Goal: Information Seeking & Learning: Check status

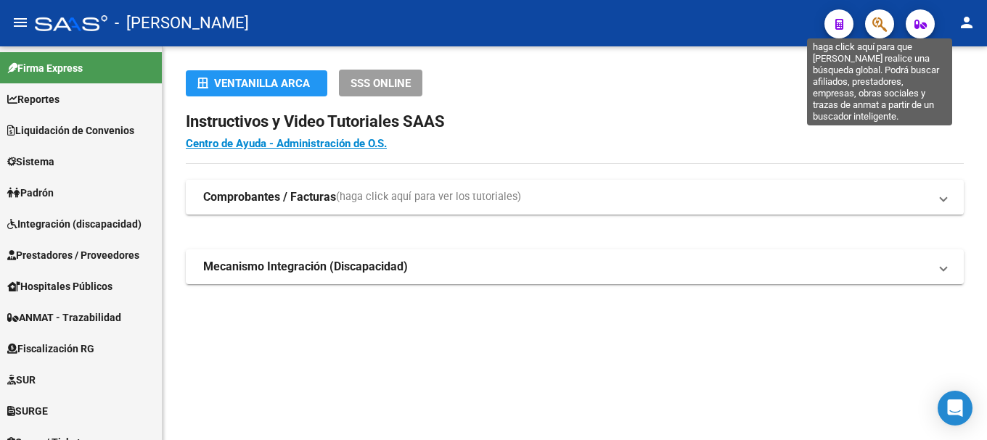
click at [879, 21] on icon "button" at bounding box center [879, 24] width 15 height 17
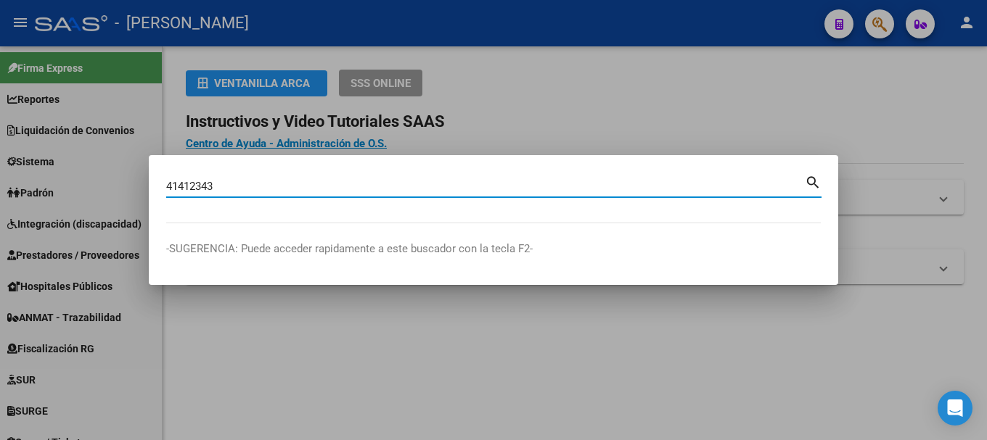
type input "41412343"
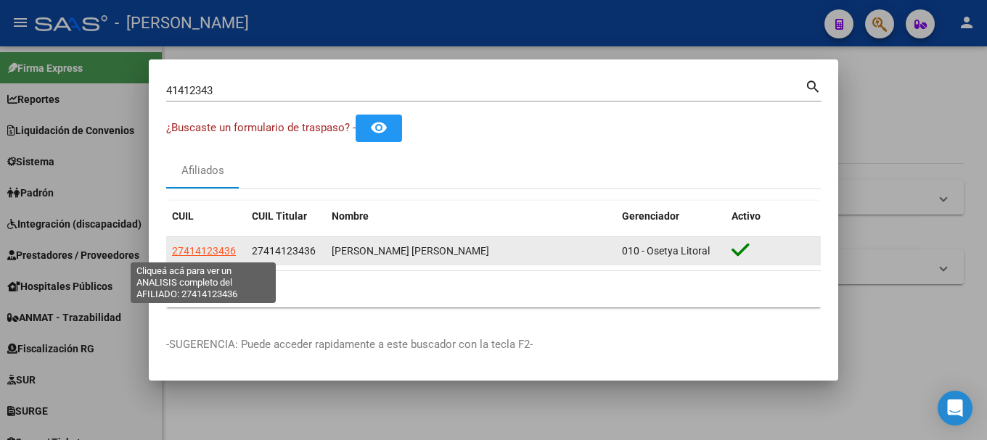
click at [194, 251] on span "27414123436" at bounding box center [204, 251] width 64 height 12
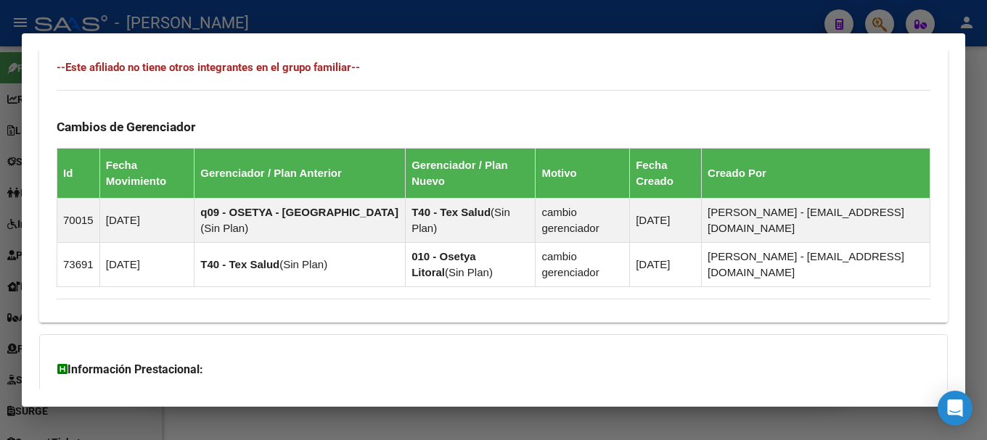
scroll to position [983, 0]
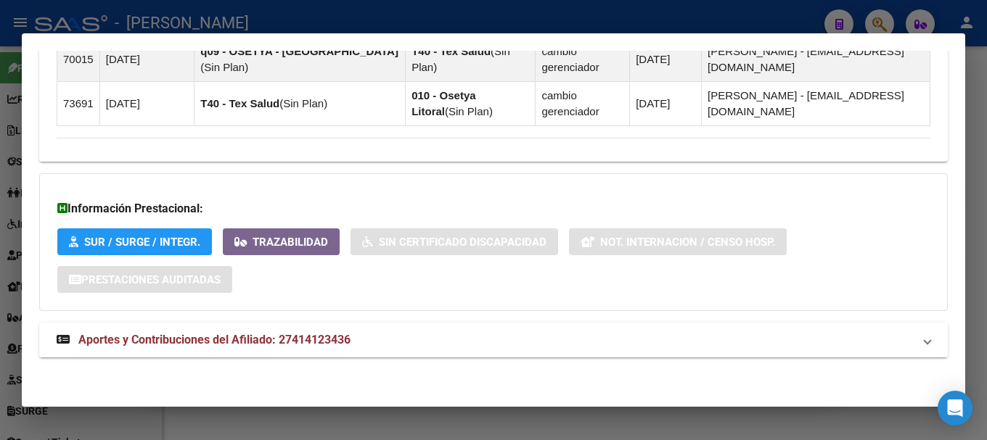
click at [279, 355] on mat-expansion-panel-header "Aportes y Contribuciones del Afiliado: 27414123436" at bounding box center [493, 340] width 908 height 35
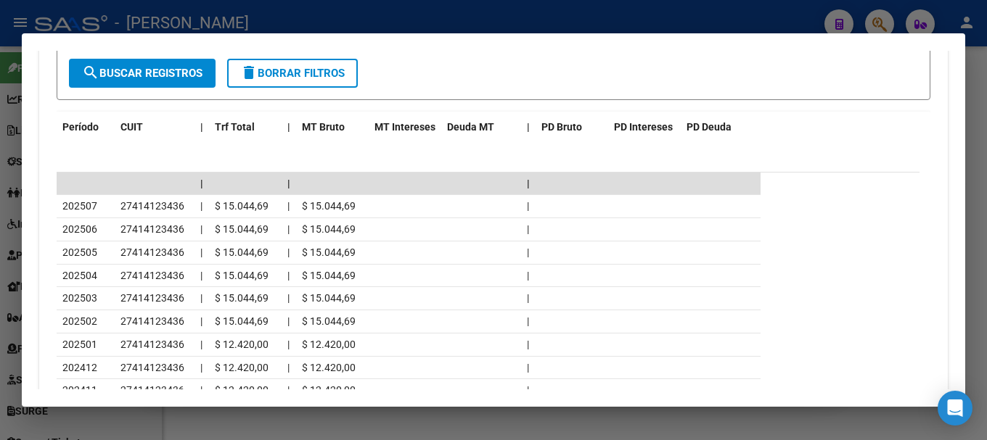
scroll to position [1490, 0]
click at [0, 162] on div at bounding box center [493, 220] width 987 height 440
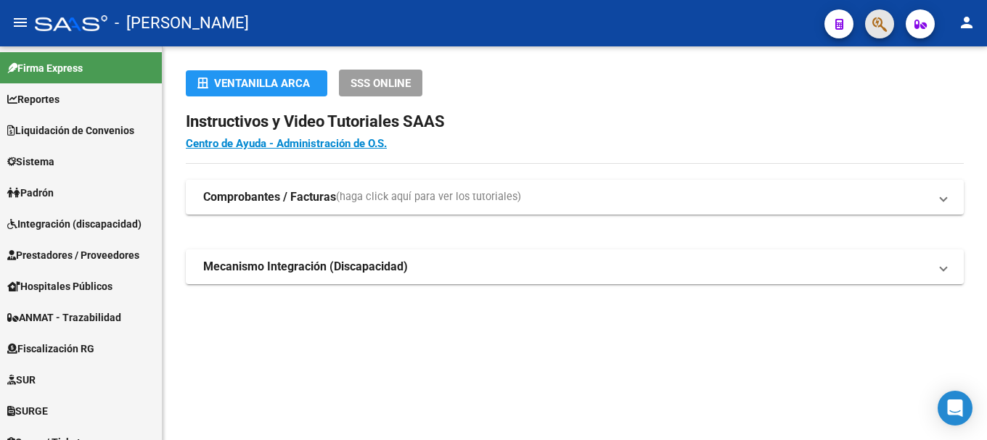
click at [885, 13] on span "button" at bounding box center [879, 24] width 15 height 30
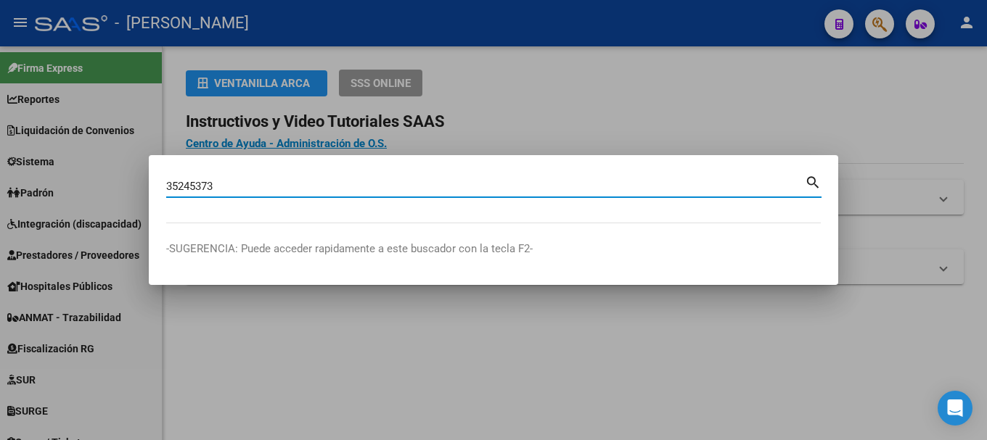
type input "35245373"
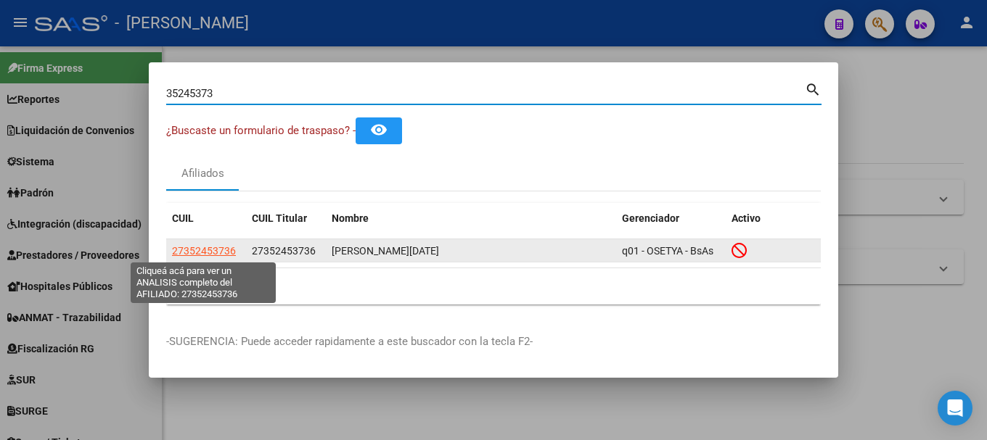
click at [226, 248] on span "27352453736" at bounding box center [204, 251] width 64 height 12
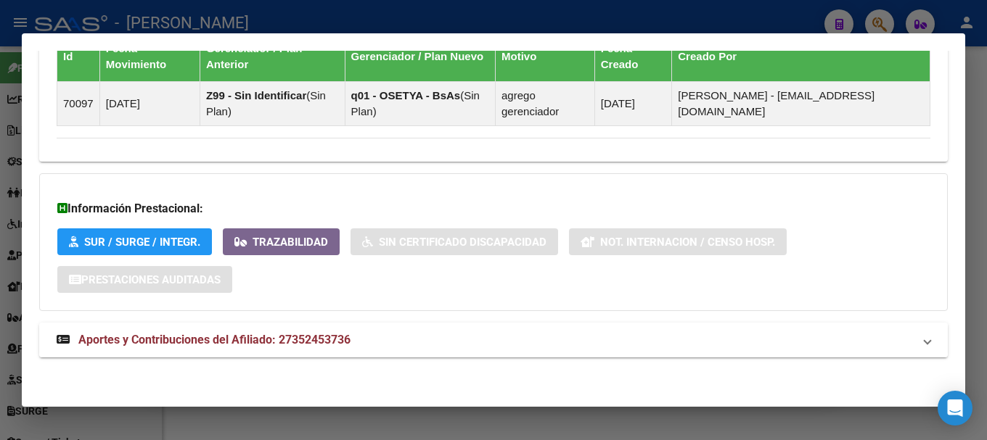
click at [349, 334] on span "Aportes y Contribuciones del Afiliado: 27352453736" at bounding box center [214, 340] width 272 height 14
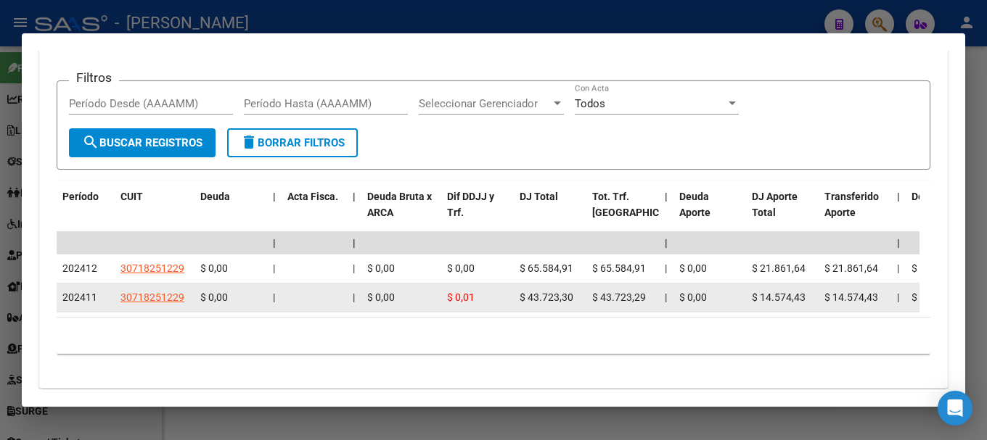
scroll to position [1247, 0]
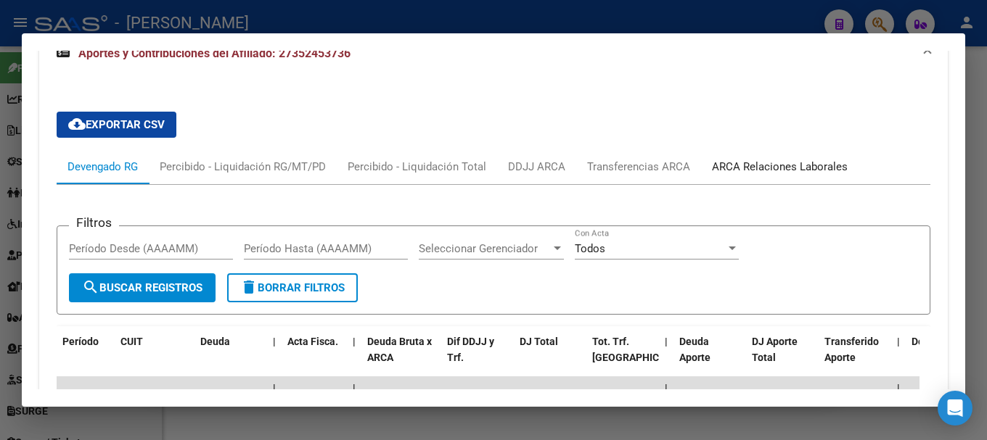
click at [786, 162] on div "ARCA Relaciones Laborales" at bounding box center [780, 167] width 136 height 16
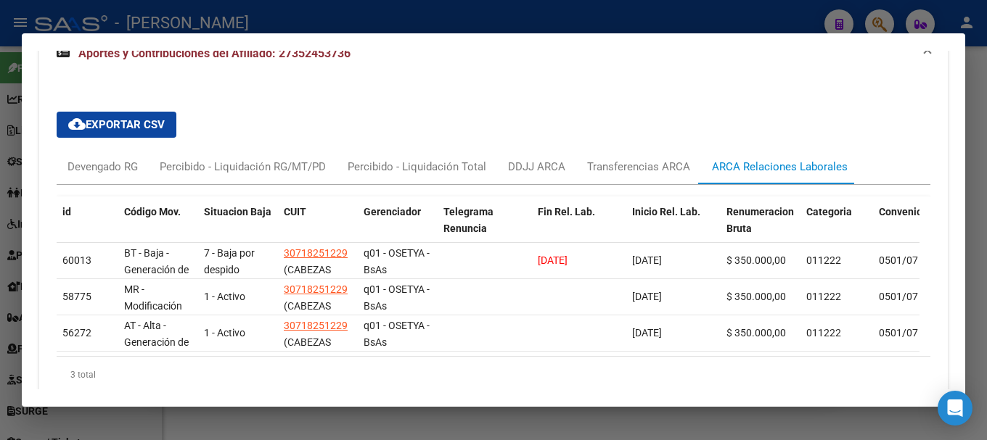
click at [461, 17] on div at bounding box center [493, 220] width 987 height 440
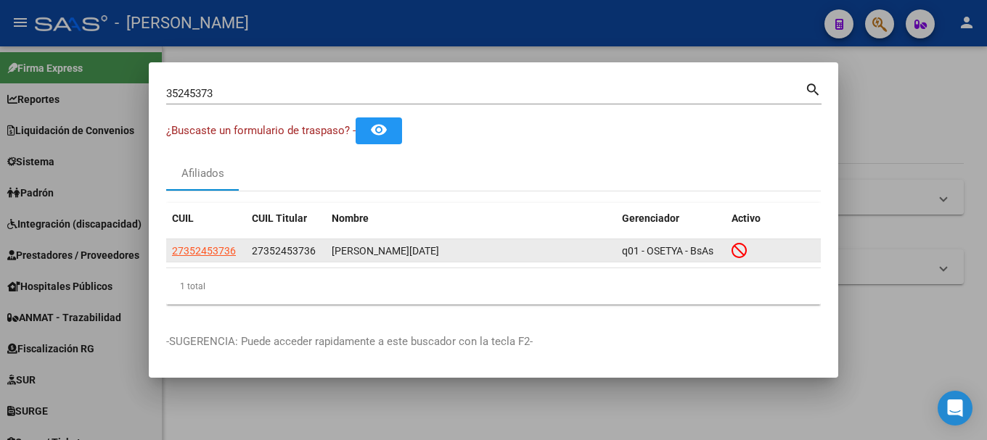
drag, startPoint x: 450, startPoint y: 258, endPoint x: 325, endPoint y: 255, distance: 124.8
click at [325, 255] on div "27352453736 27352453736 SOSA LUCIA TAMARA q01 - OSETYA - BsAs" at bounding box center [493, 250] width 654 height 23
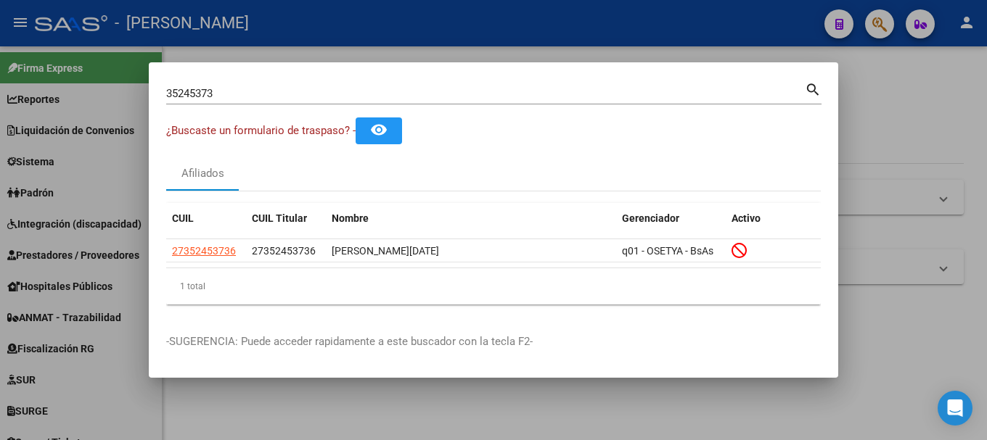
copy div "SOSA LUCIA TAMARA"
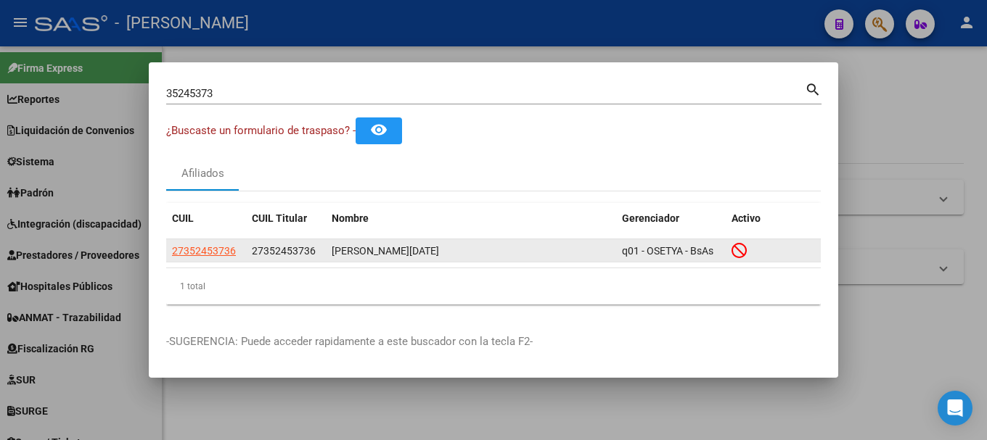
click at [284, 251] on span "27352453736" at bounding box center [284, 251] width 64 height 12
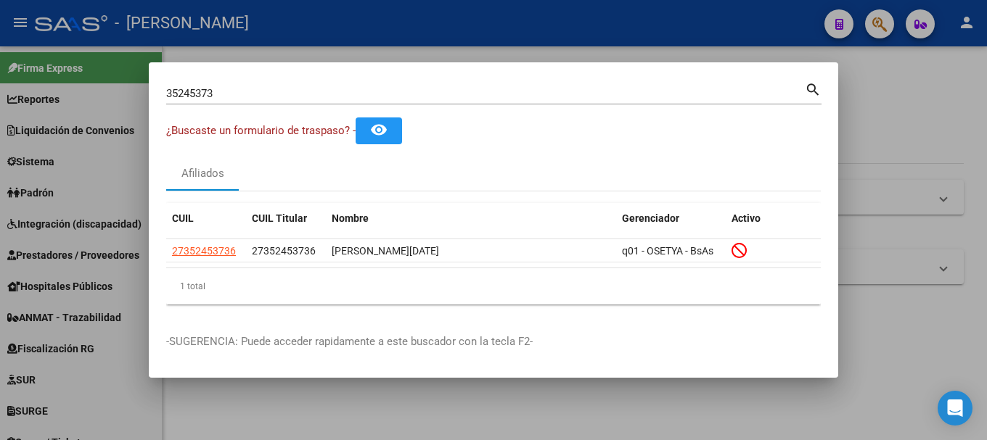
copy span "27352453736"
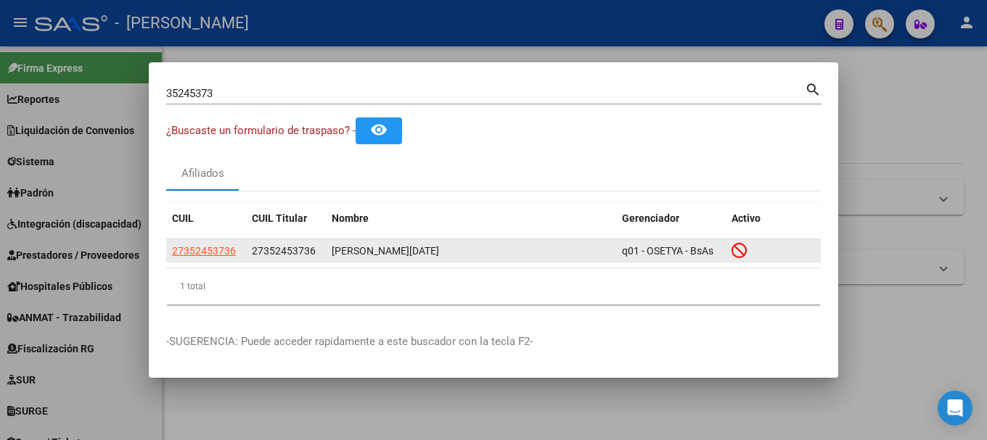
click at [219, 241] on datatable-body-cell "27352453736" at bounding box center [206, 250] width 80 height 22
click at [213, 247] on span "27352453736" at bounding box center [204, 251] width 64 height 12
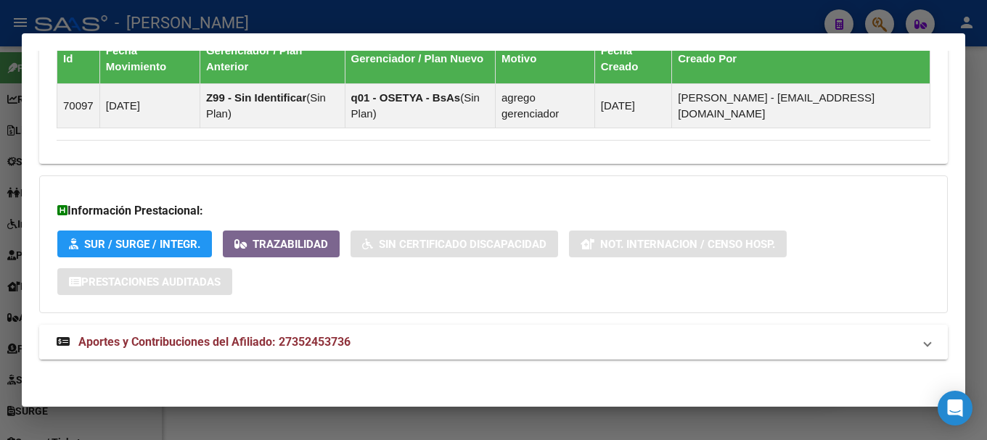
scroll to position [955, 0]
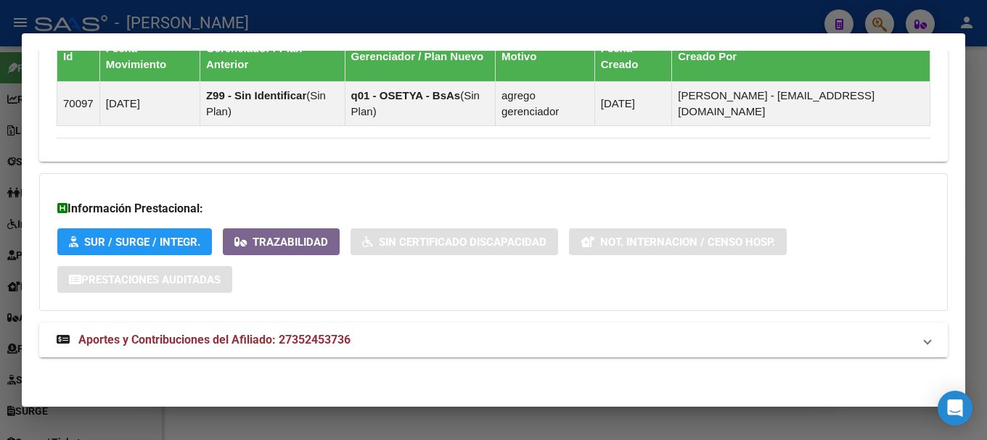
click at [574, 345] on mat-panel-title "Aportes y Contribuciones del Afiliado: 27352453736" at bounding box center [485, 340] width 856 height 17
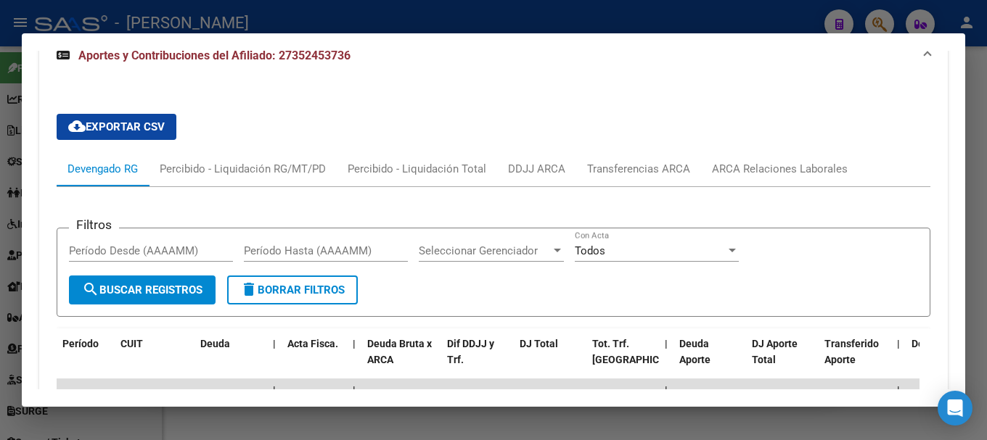
scroll to position [1390, 0]
click at [736, 177] on div "ARCA Relaciones Laborales" at bounding box center [779, 169] width 157 height 35
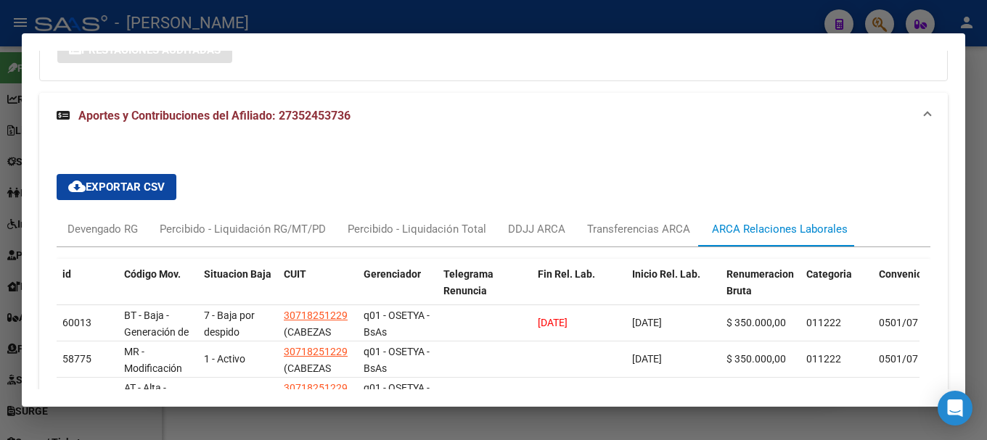
scroll to position [1245, 0]
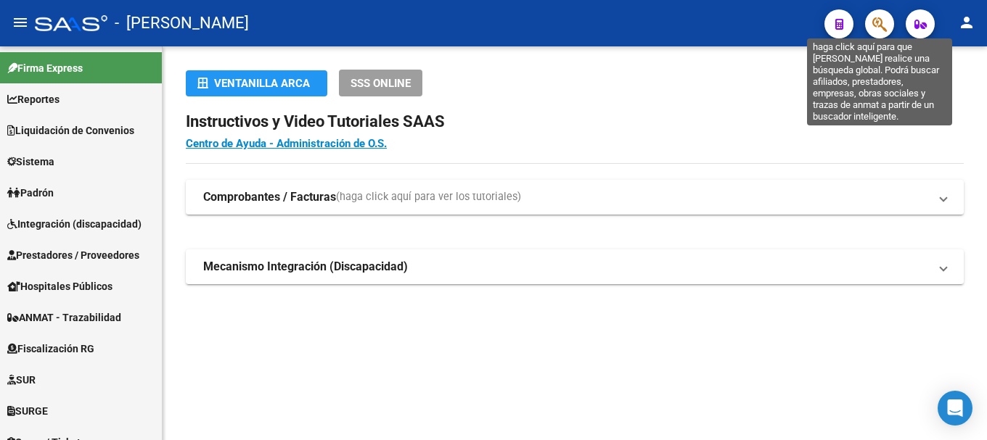
click at [881, 26] on icon "button" at bounding box center [879, 24] width 15 height 17
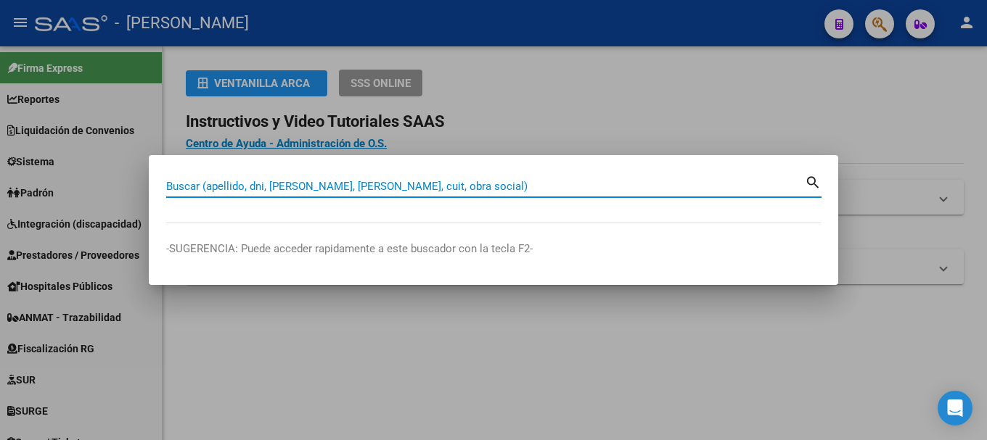
paste input "35714960"
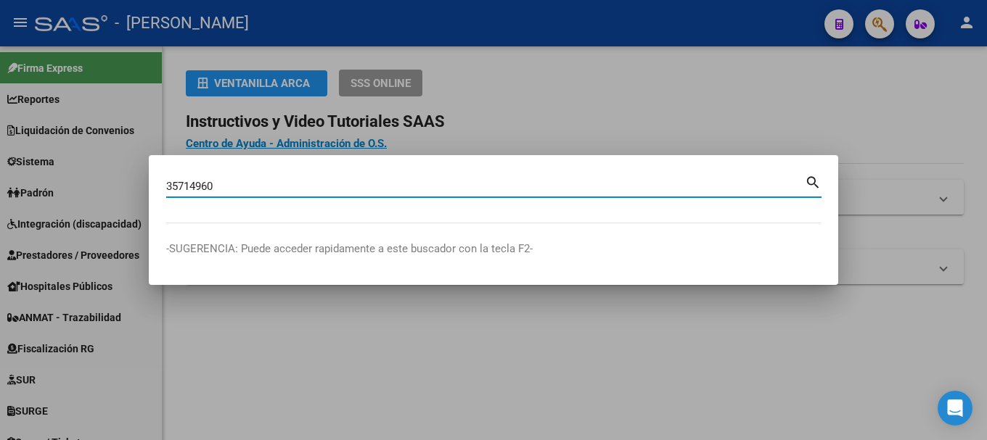
type input "35714960"
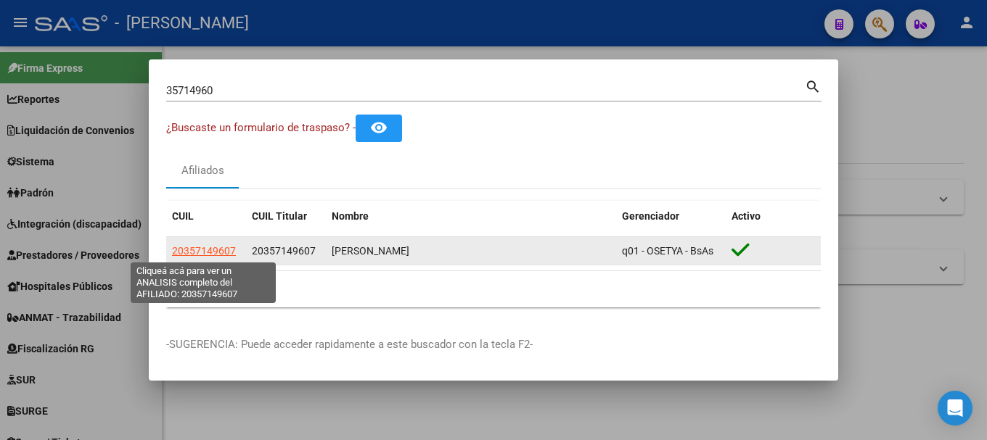
click at [221, 254] on span "20357149607" at bounding box center [204, 251] width 64 height 12
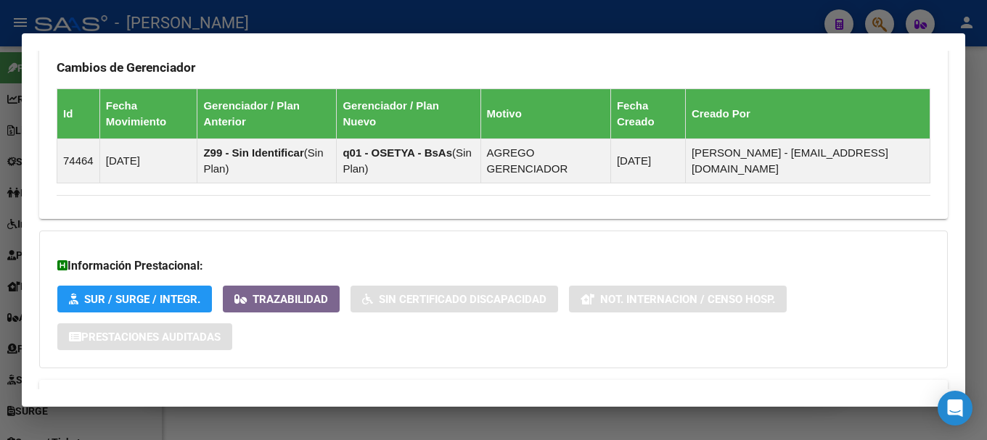
scroll to position [923, 0]
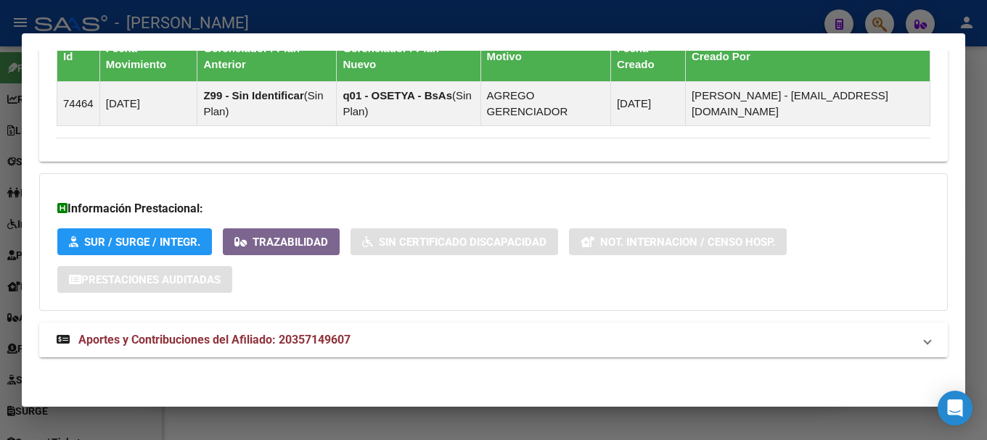
click at [384, 345] on mat-panel-title "Aportes y Contribuciones del Afiliado: 20357149607" at bounding box center [485, 340] width 856 height 17
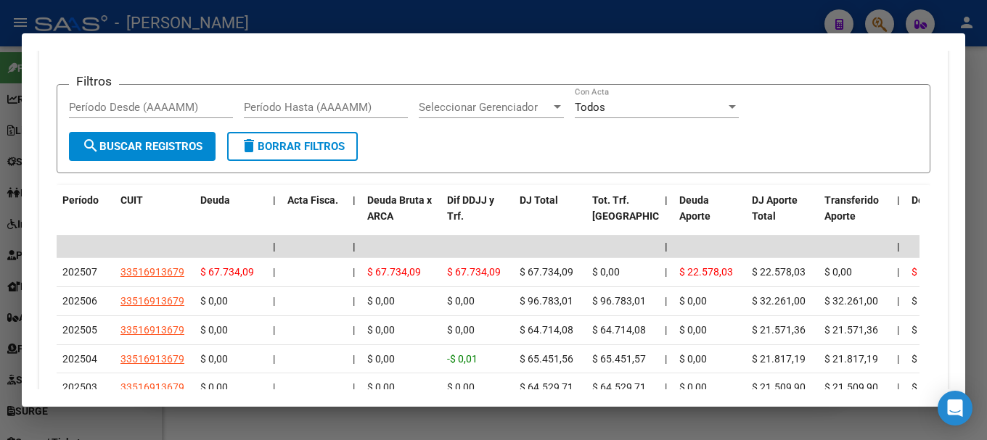
scroll to position [1213, 0]
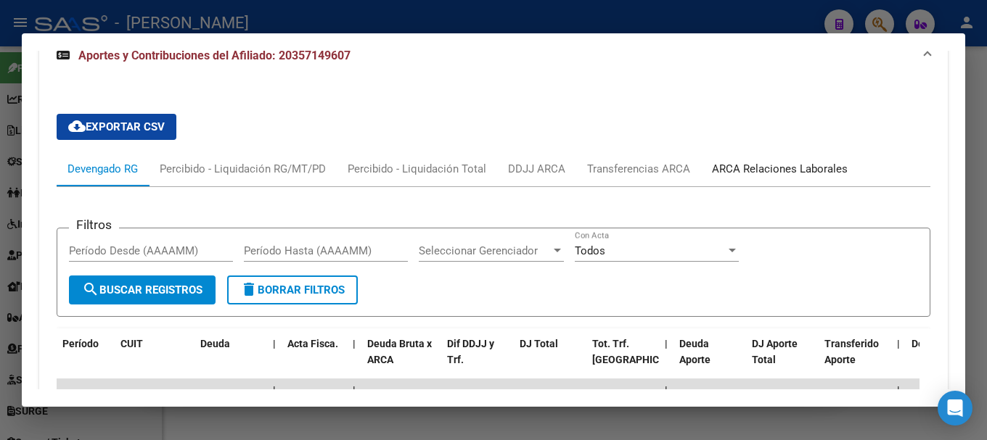
click at [764, 168] on div "ARCA Relaciones Laborales" at bounding box center [780, 169] width 136 height 16
